Goal: Information Seeking & Learning: Learn about a topic

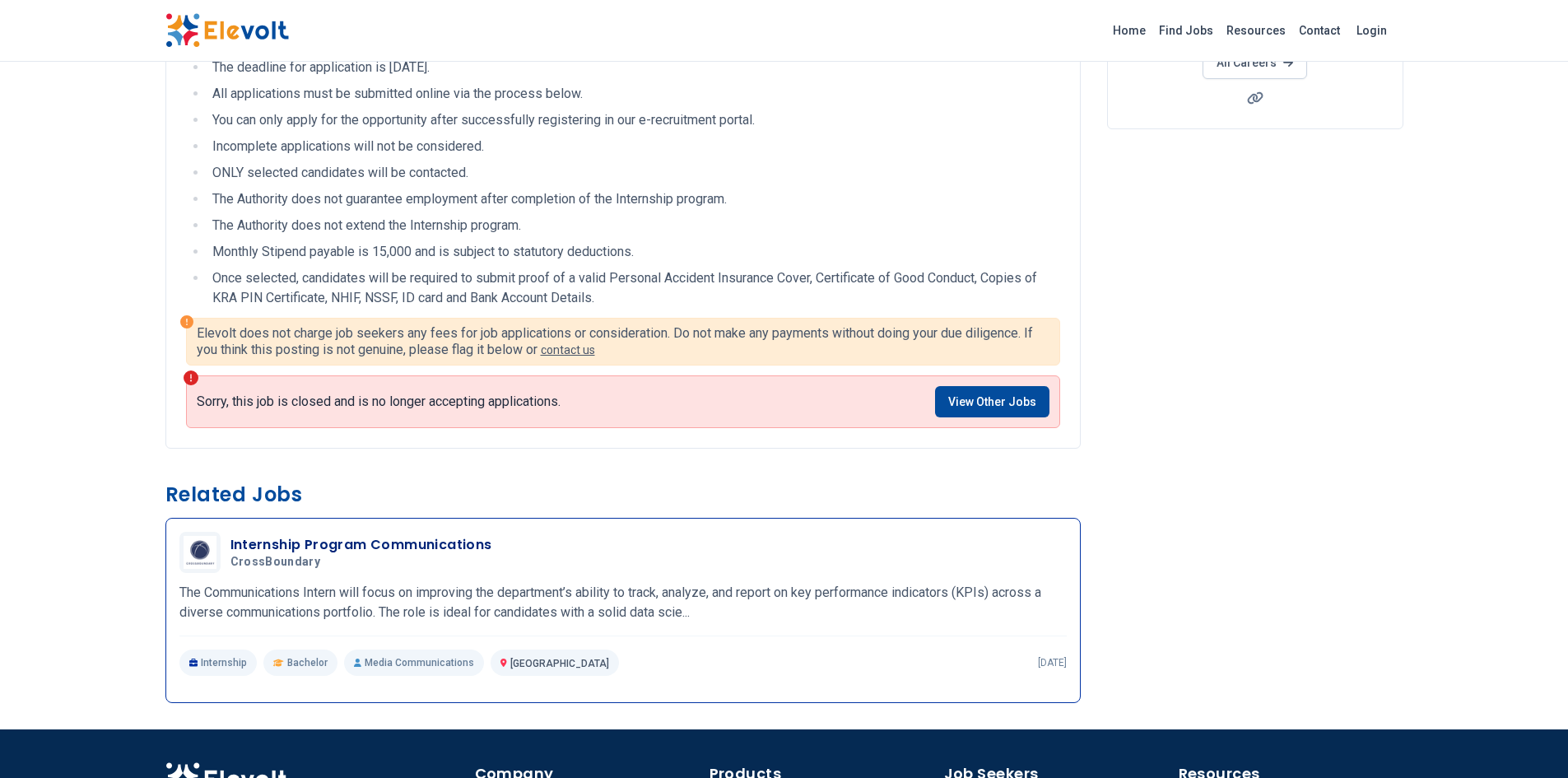
scroll to position [500, 0]
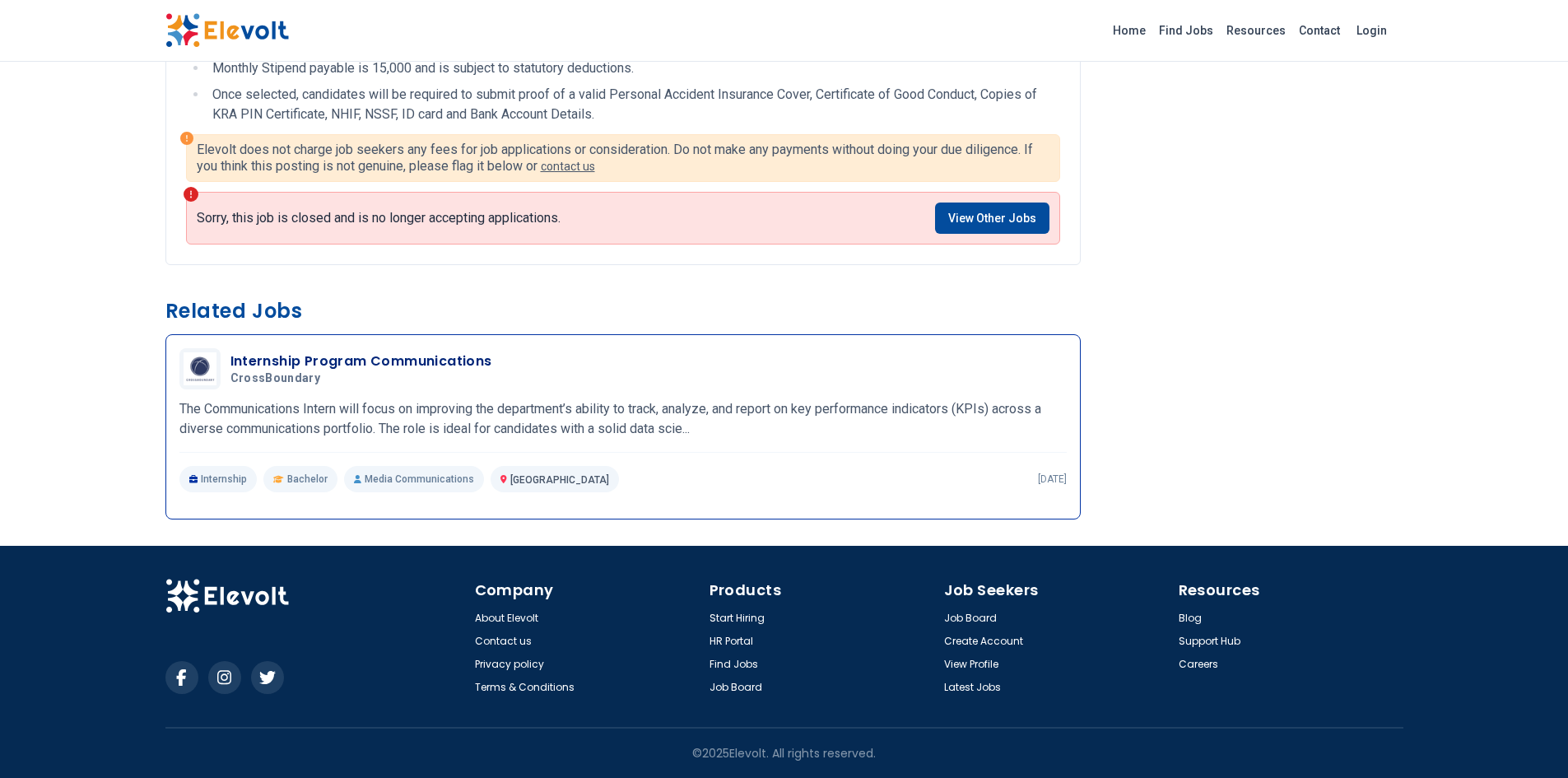
click at [309, 357] on h3 "Internship Program Communications" at bounding box center [361, 361] width 261 height 20
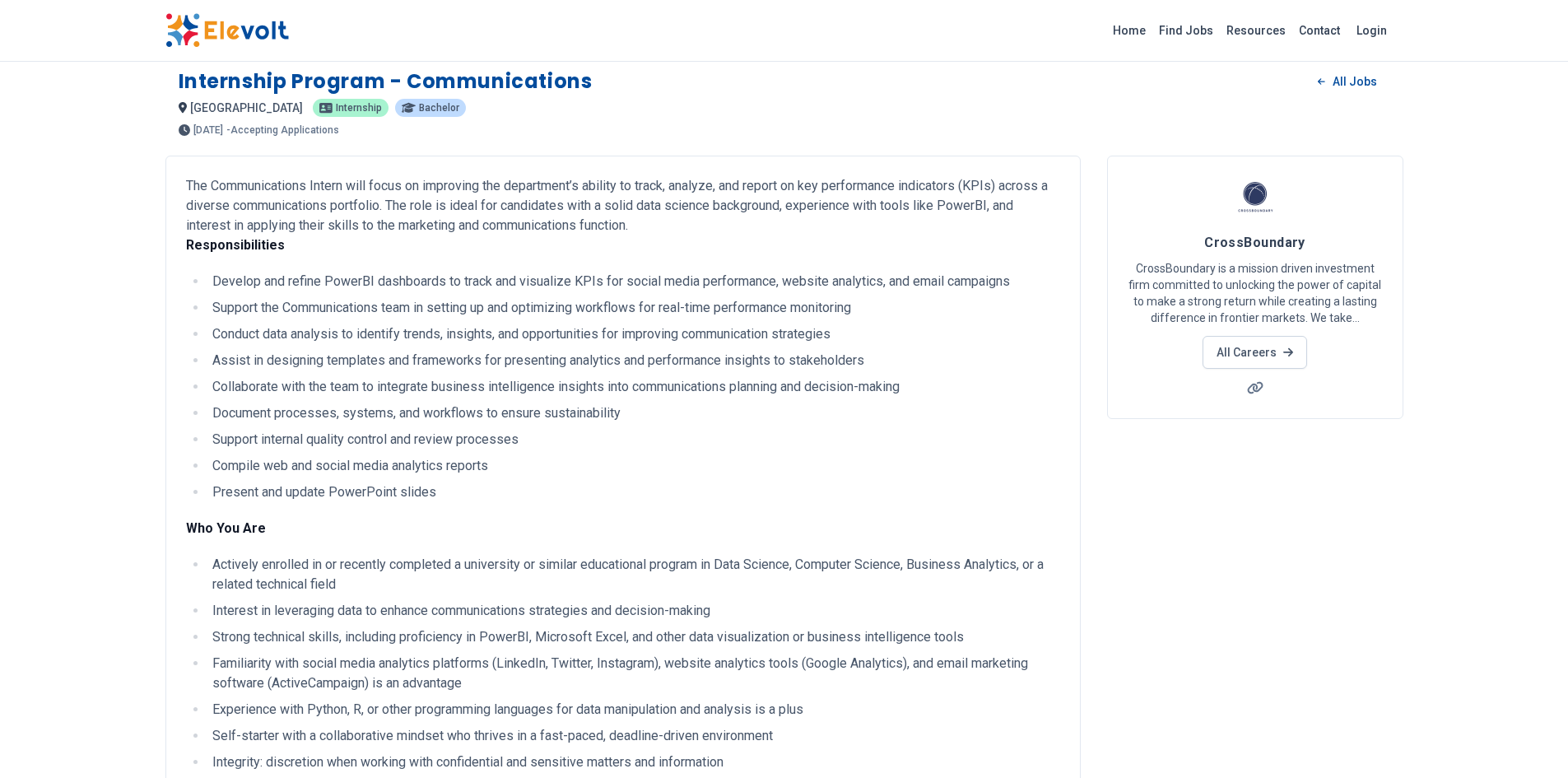
scroll to position [10, 0]
click at [215, 36] on img at bounding box center [227, 30] width 123 height 35
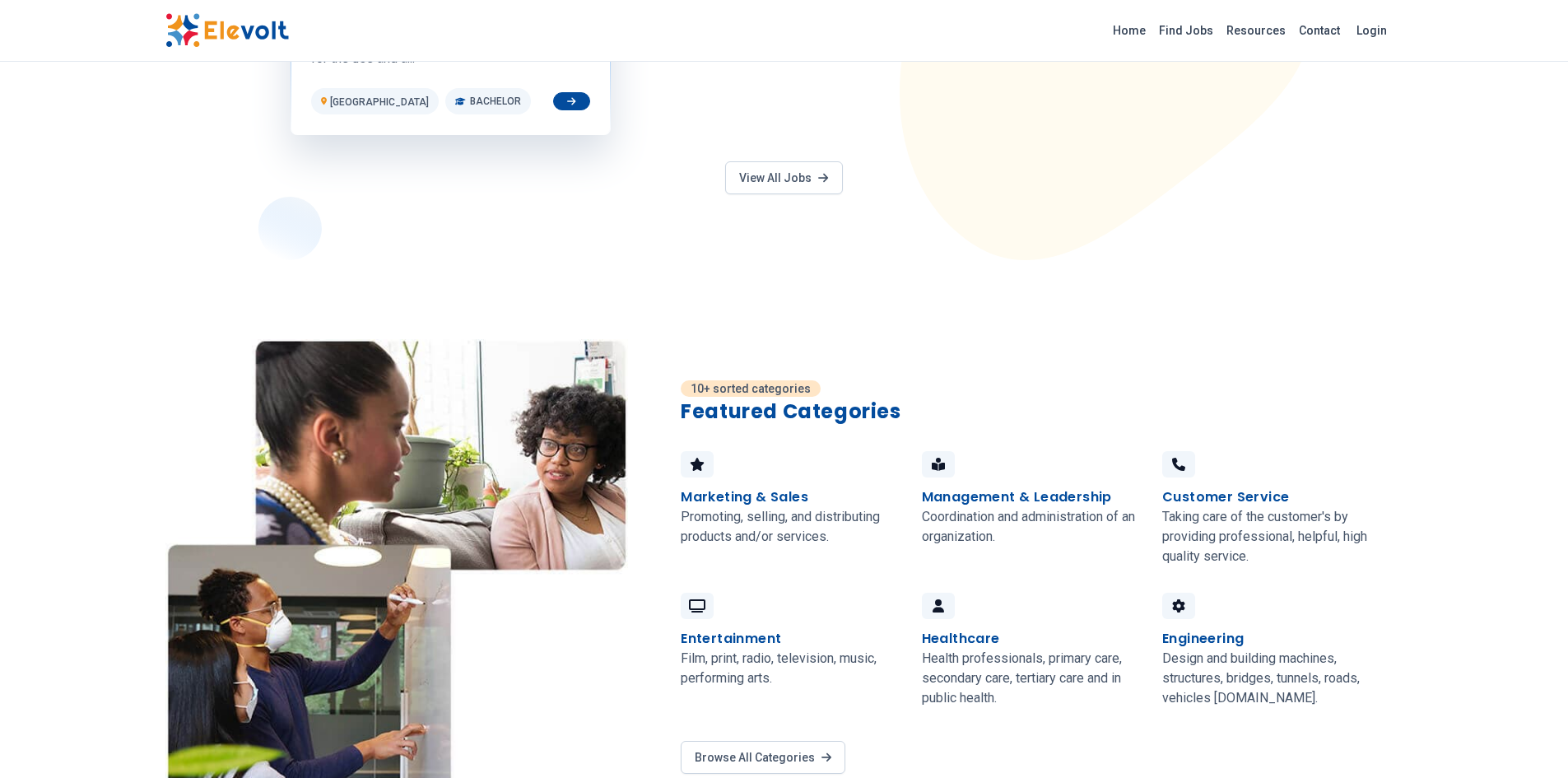
scroll to position [1132, 0]
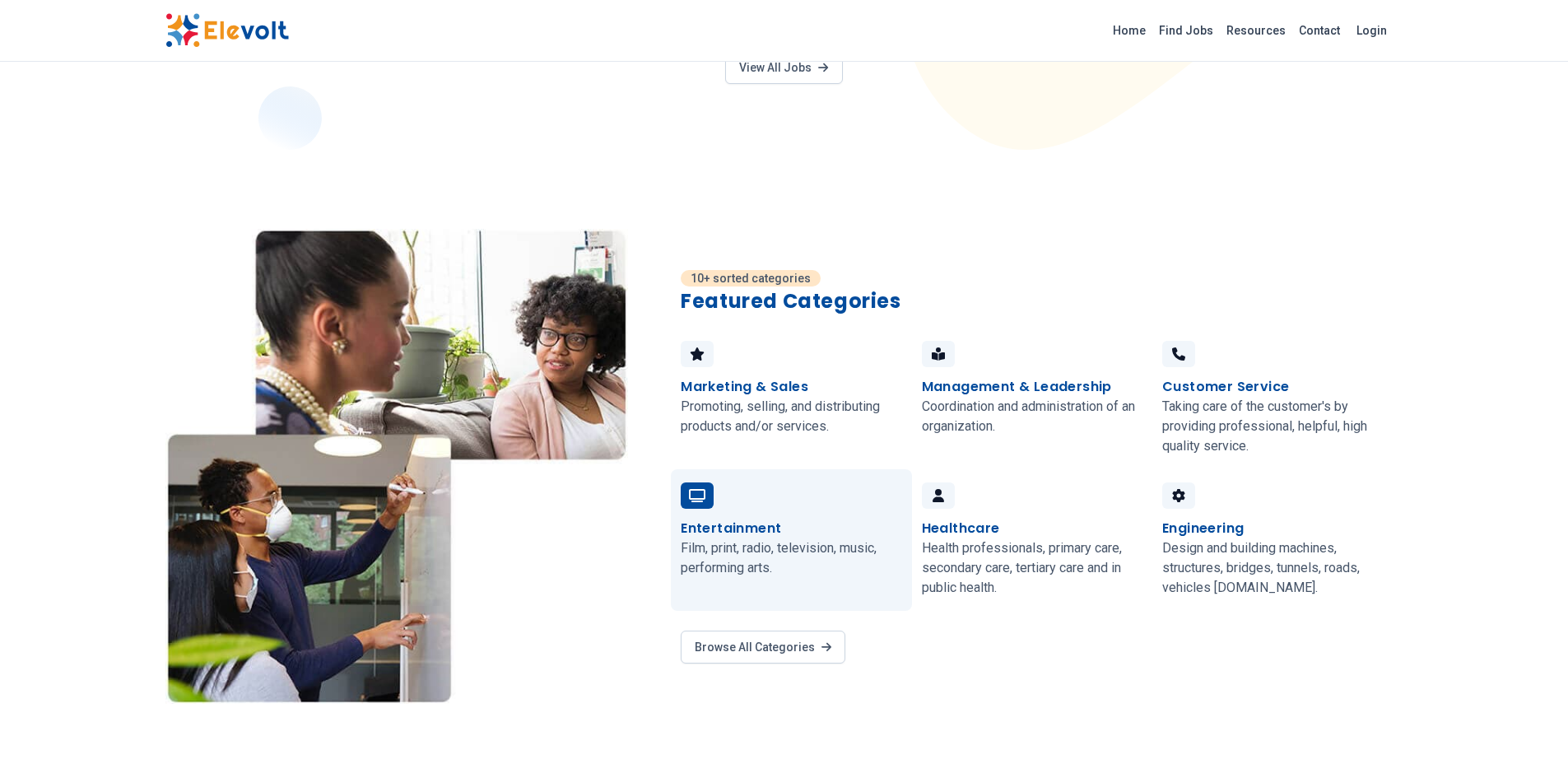
click at [729, 523] on h4 "Entertainment" at bounding box center [731, 528] width 101 height 20
